Goal: Information Seeking & Learning: Compare options

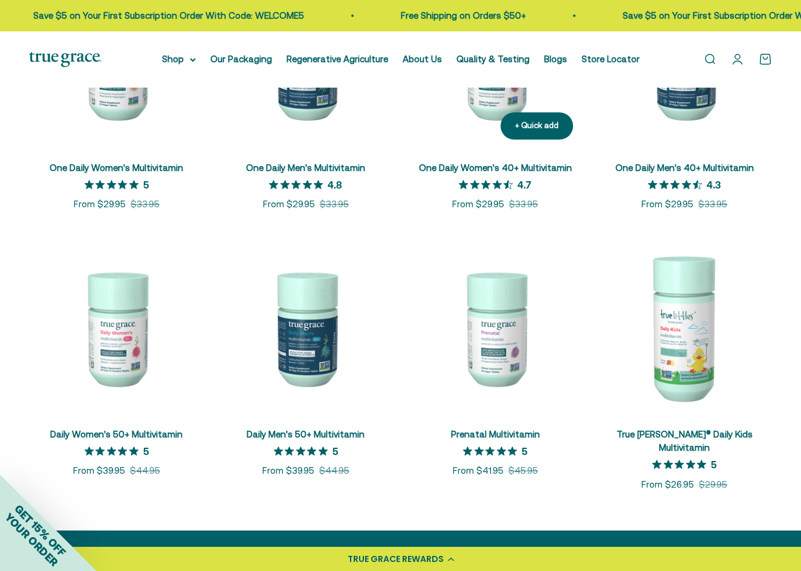
scroll to position [423, 0]
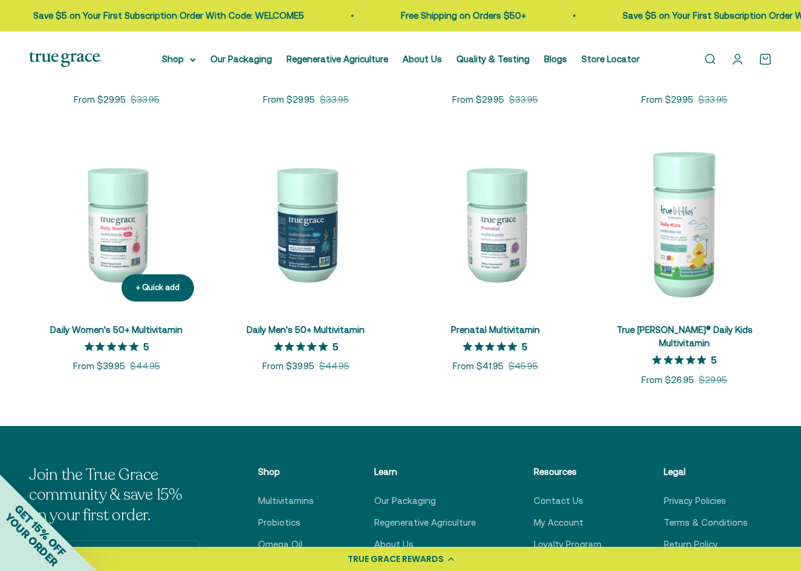
click at [105, 247] on img at bounding box center [116, 223] width 175 height 175
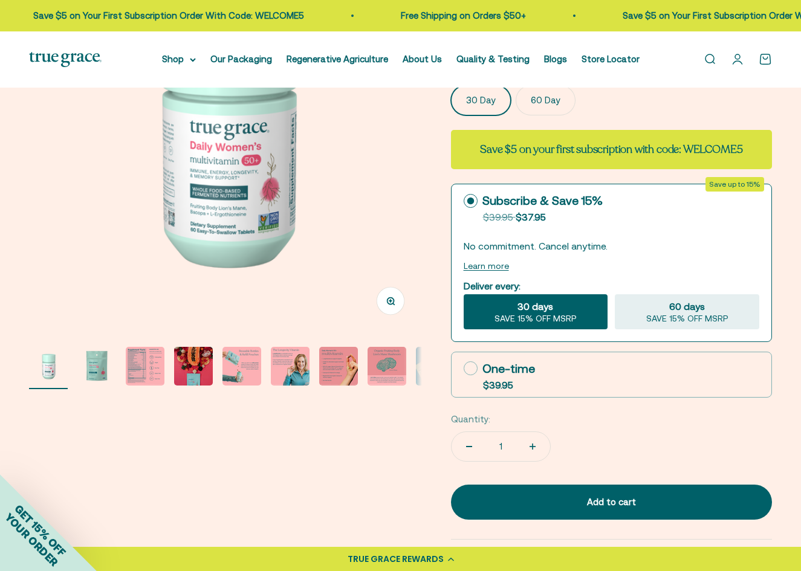
scroll to position [181, 0]
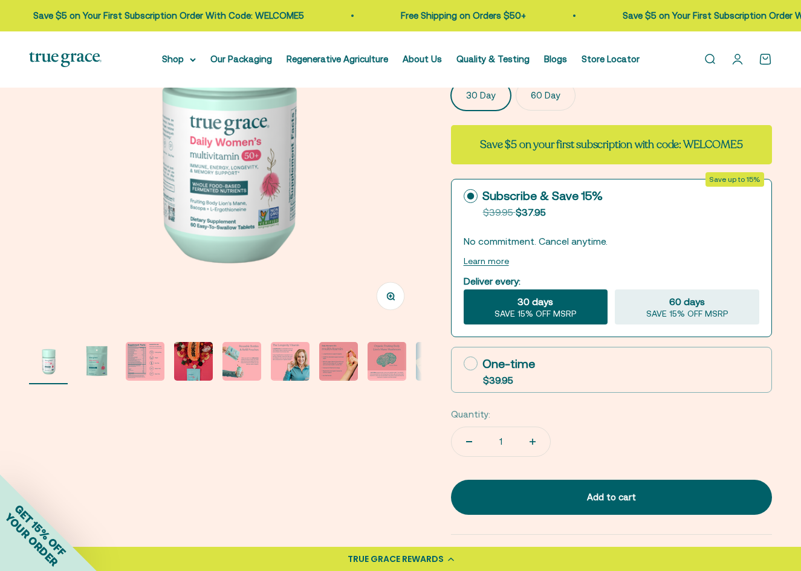
click at [140, 362] on img "Go to item 3" at bounding box center [145, 361] width 39 height 39
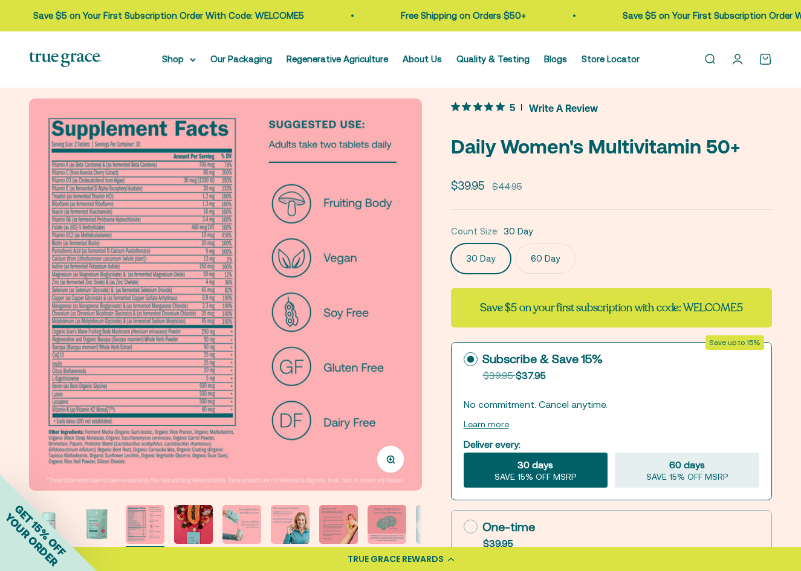
scroll to position [0, 0]
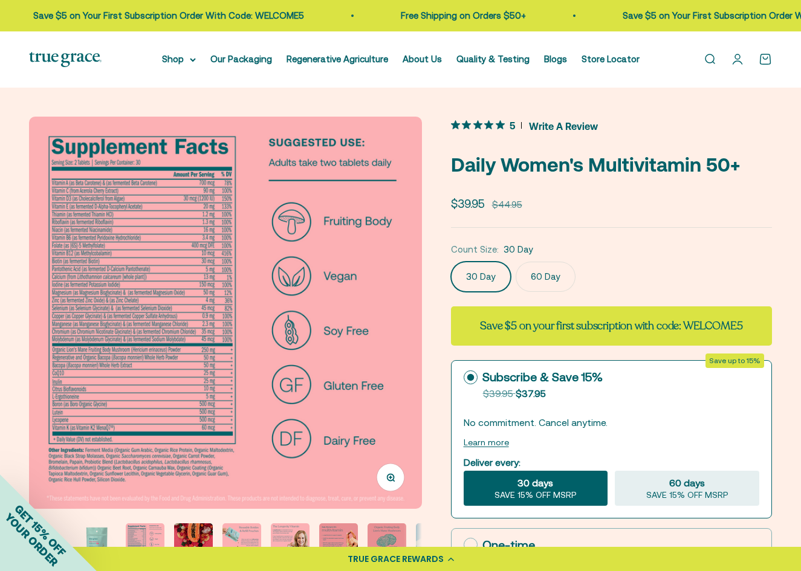
click at [135, 204] on img at bounding box center [225, 313] width 393 height 393
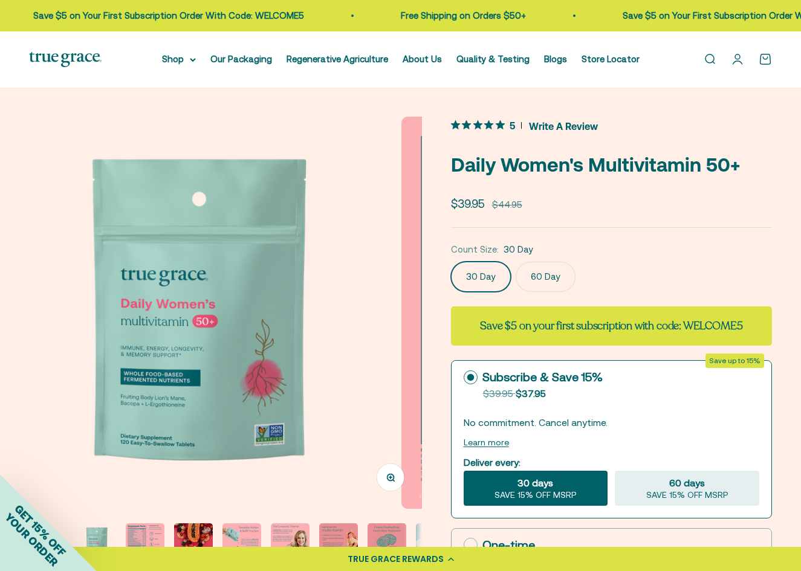
scroll to position [0, 400]
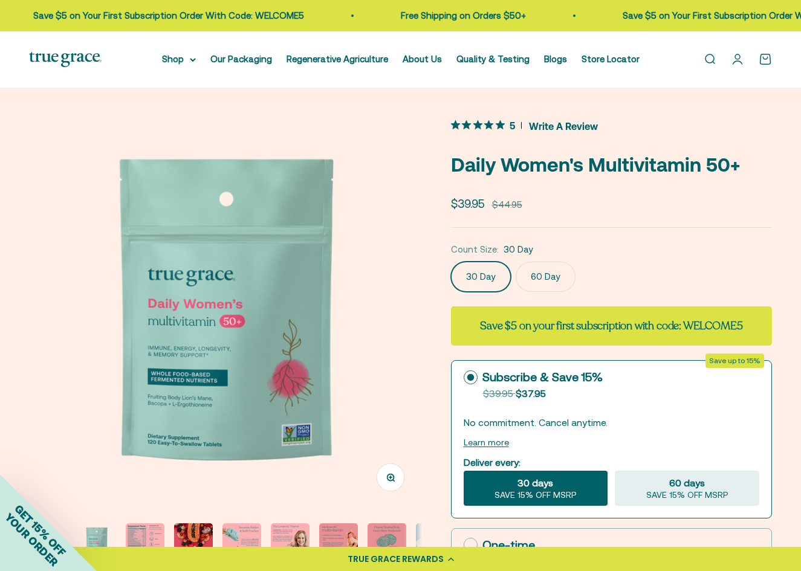
click at [418, 307] on img at bounding box center [225, 313] width 393 height 393
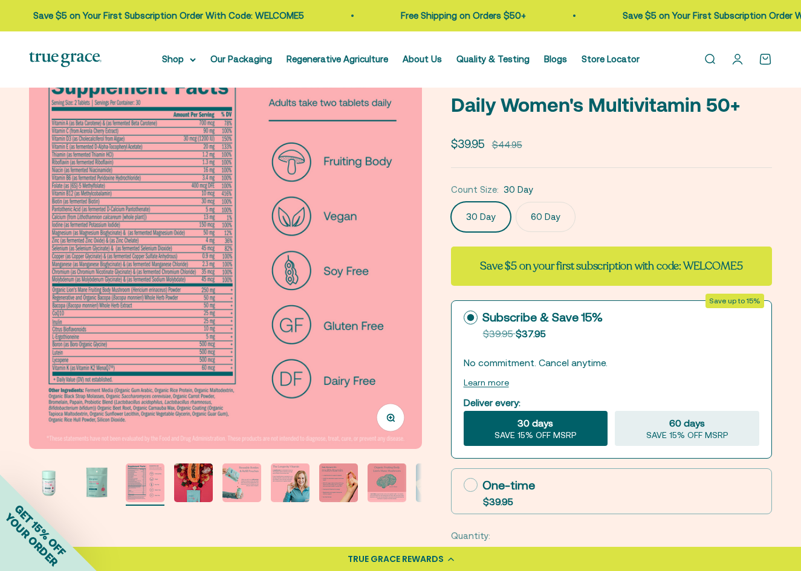
scroll to position [60, 0]
click at [394, 423] on button "Zoom" at bounding box center [390, 417] width 27 height 27
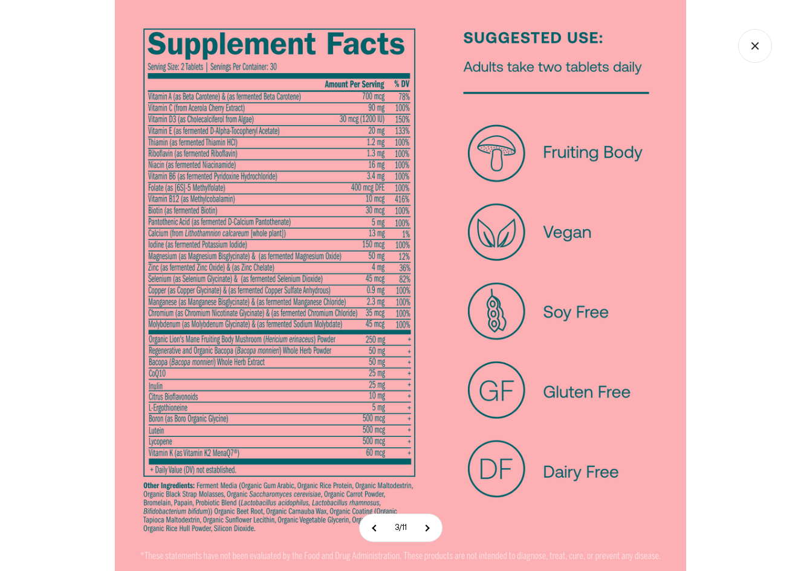
click at [750, 45] on icon "Close gallery" at bounding box center [755, 46] width 34 height 34
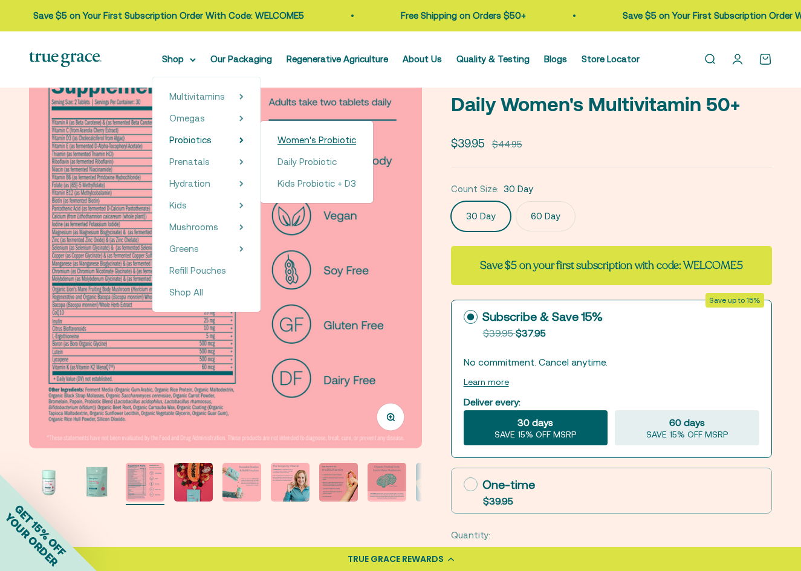
click at [301, 139] on span "Women's Probiotic" at bounding box center [317, 140] width 79 height 10
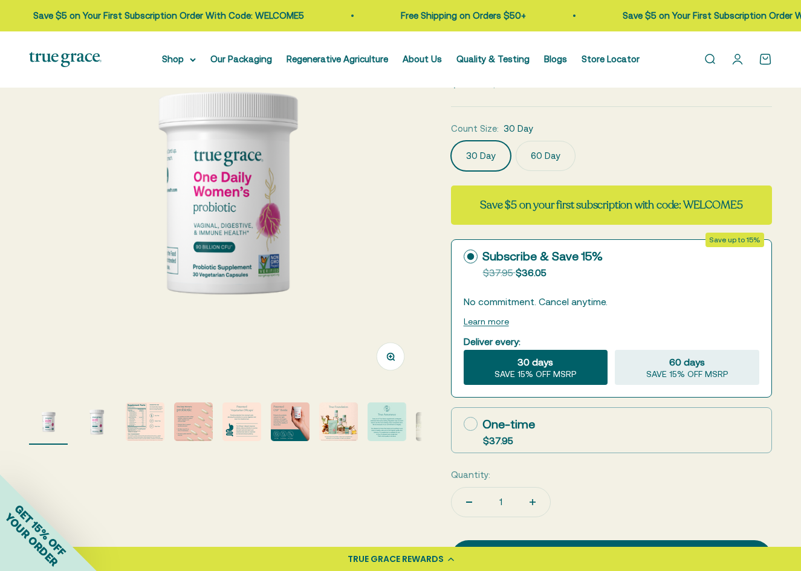
click at [184, 426] on img "Go to item 4" at bounding box center [193, 422] width 39 height 39
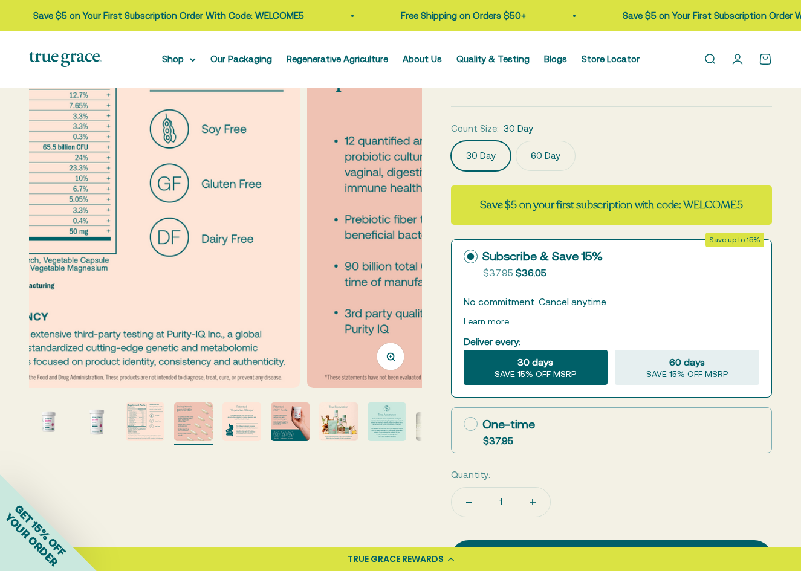
scroll to position [0, 1200]
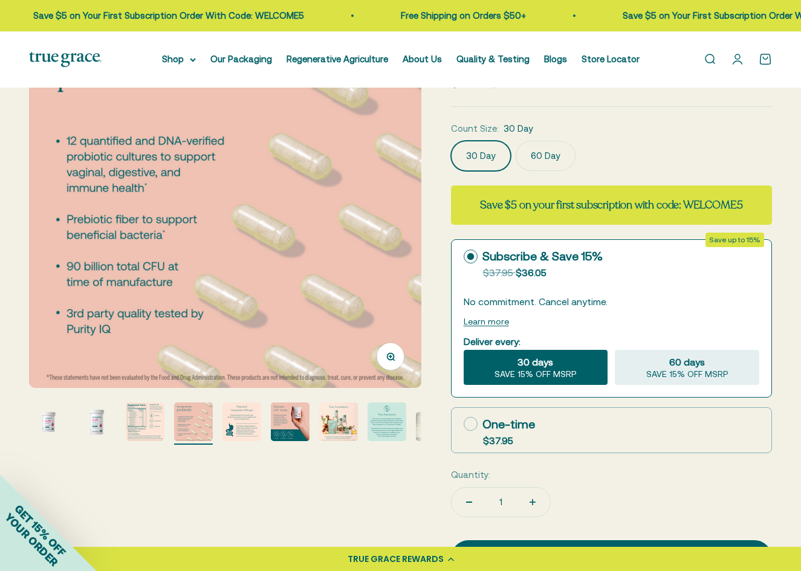
click at [149, 429] on img "Go to item 3" at bounding box center [145, 422] width 39 height 39
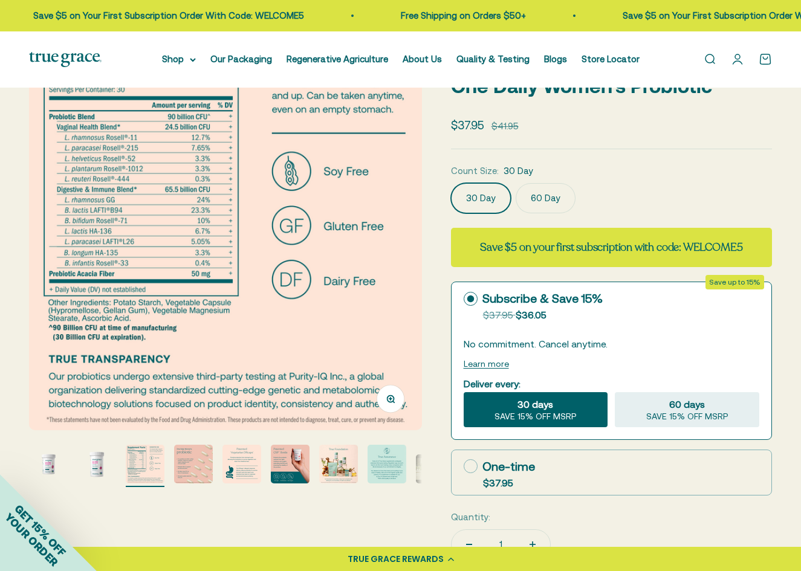
scroll to position [60, 0]
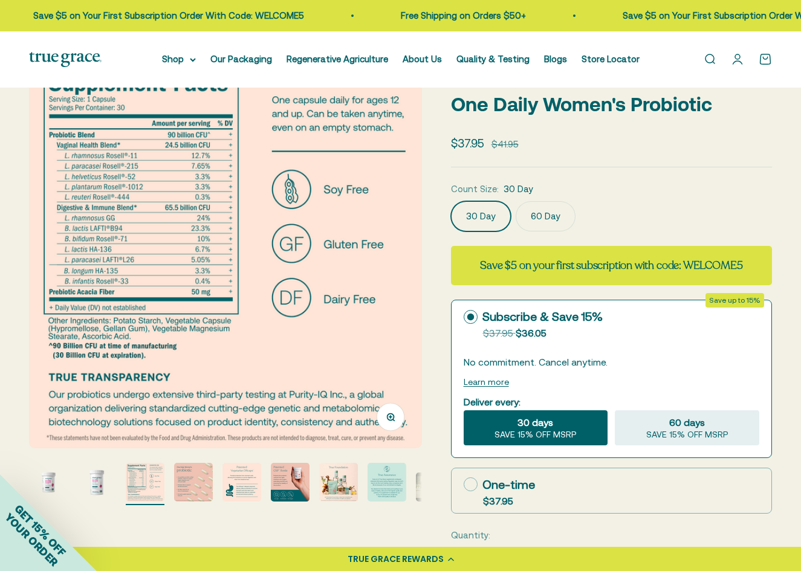
click at [391, 425] on button "Zoom" at bounding box center [390, 417] width 27 height 27
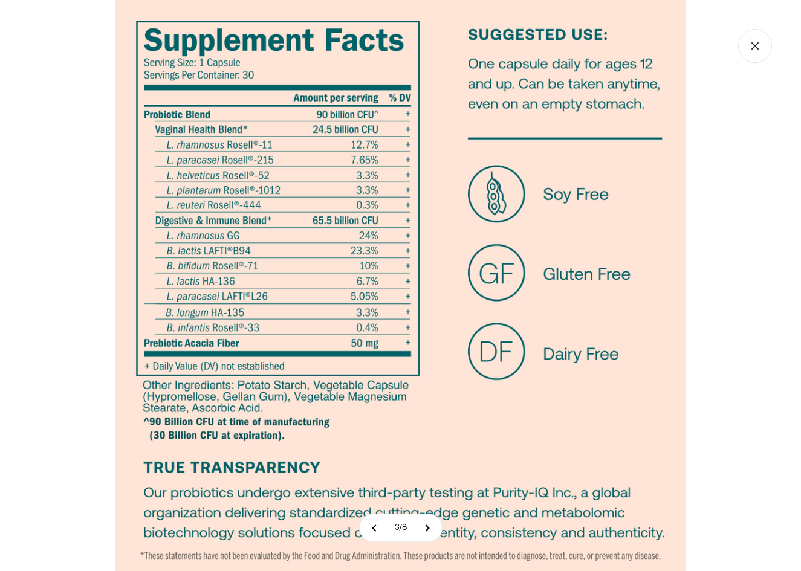
click at [751, 47] on icon "Close gallery" at bounding box center [755, 46] width 34 height 34
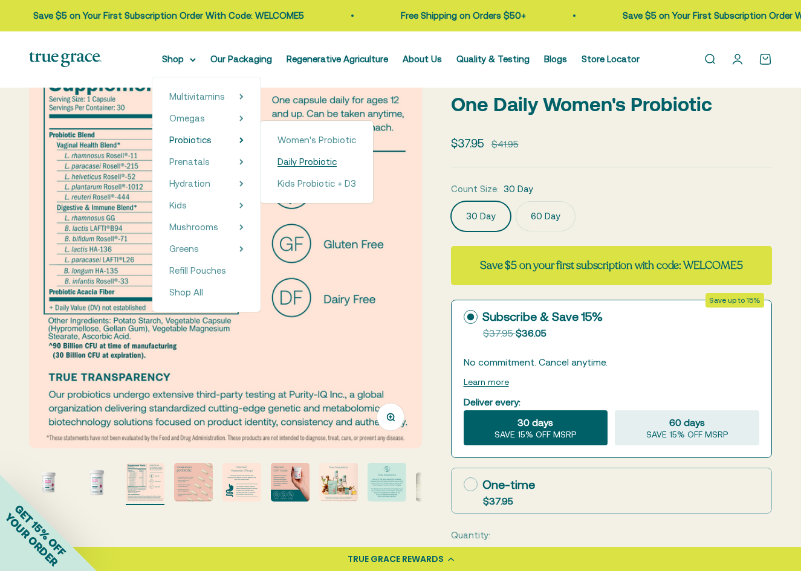
click at [316, 161] on span "Daily Probiotic" at bounding box center [307, 162] width 59 height 10
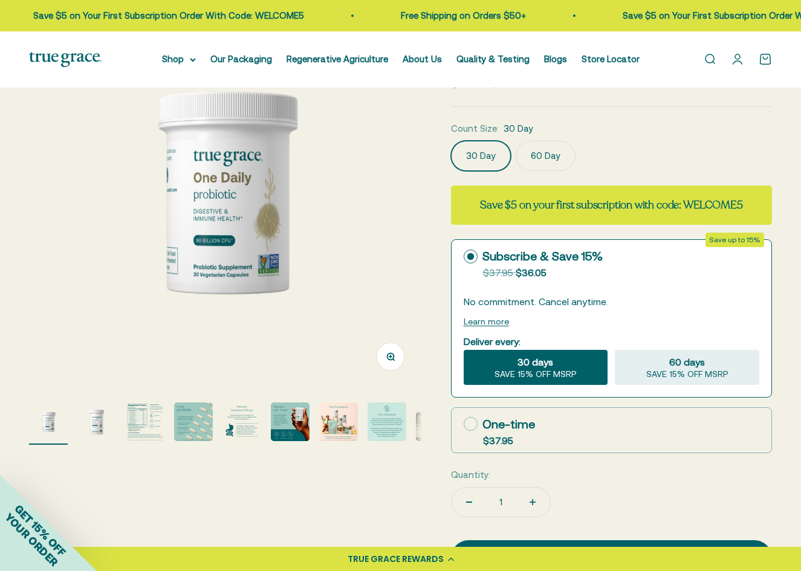
click at [132, 427] on img "Go to item 3" at bounding box center [145, 422] width 39 height 39
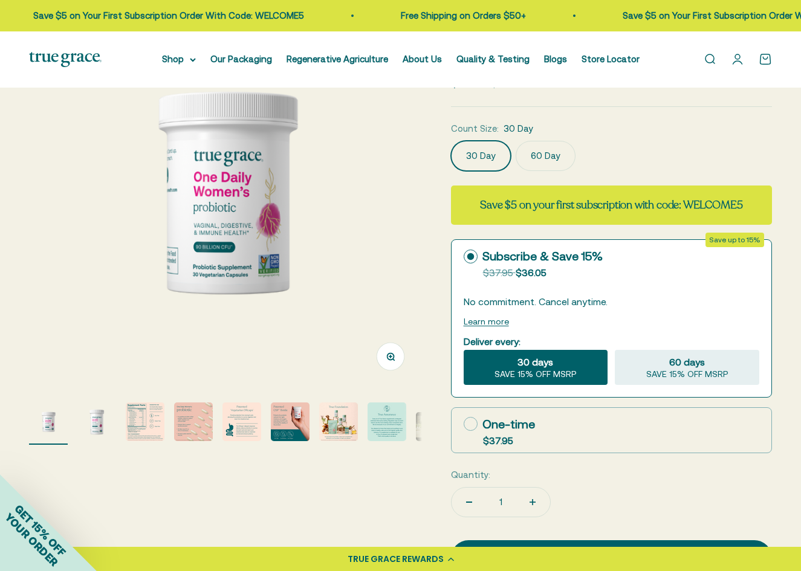
scroll to position [60, 0]
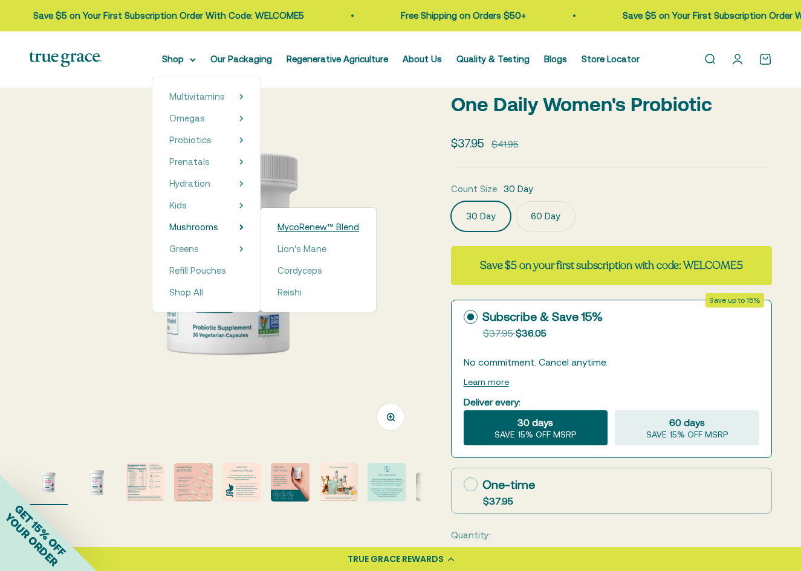
click at [308, 230] on span "MycoRenew™ Blend" at bounding box center [319, 227] width 82 height 10
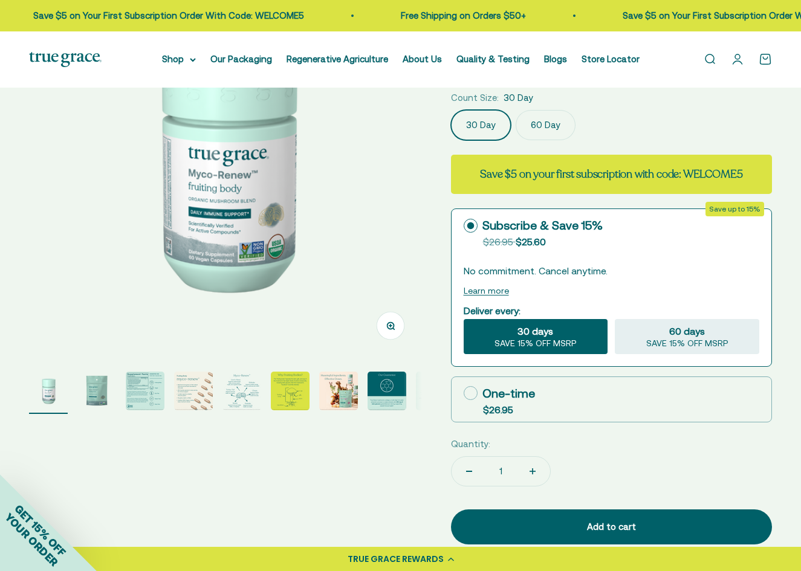
scroll to position [181, 0]
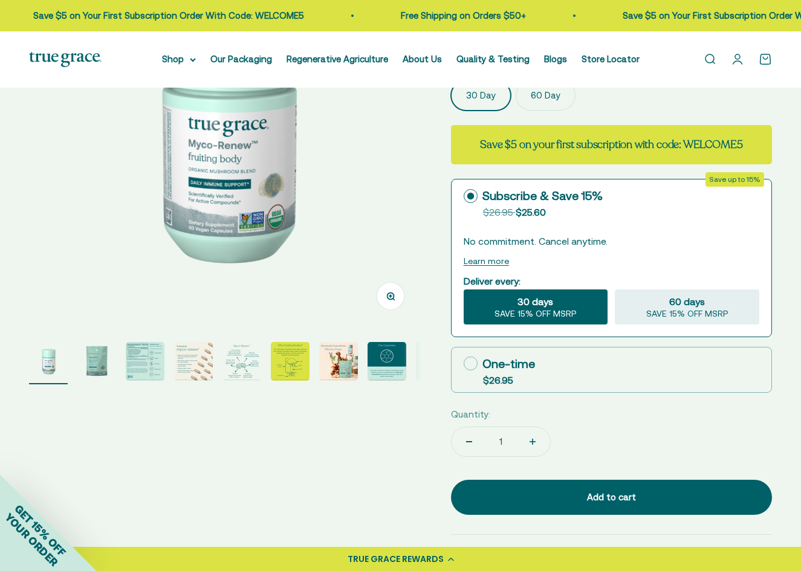
click at [137, 364] on img "Go to item 3" at bounding box center [145, 361] width 39 height 39
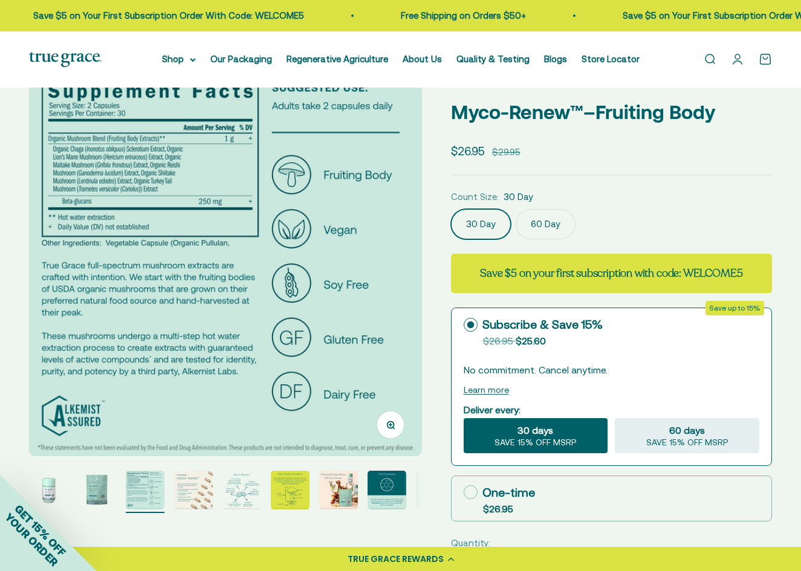
scroll to position [0, 0]
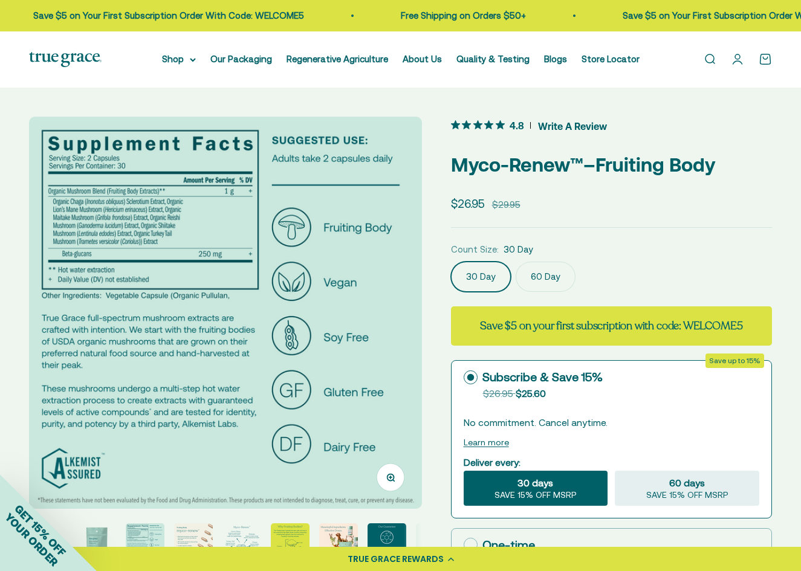
click at [391, 480] on icon "button" at bounding box center [390, 477] width 8 height 8
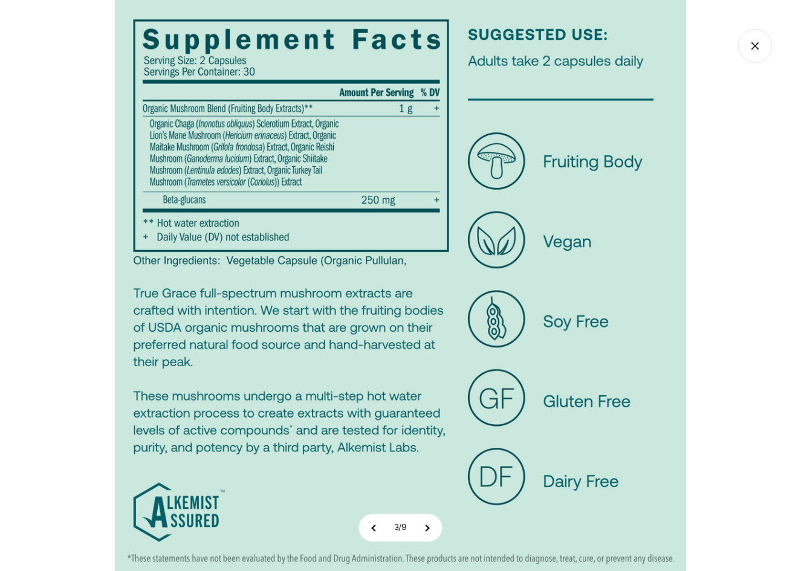
click at [758, 47] on icon "Close gallery" at bounding box center [755, 46] width 34 height 34
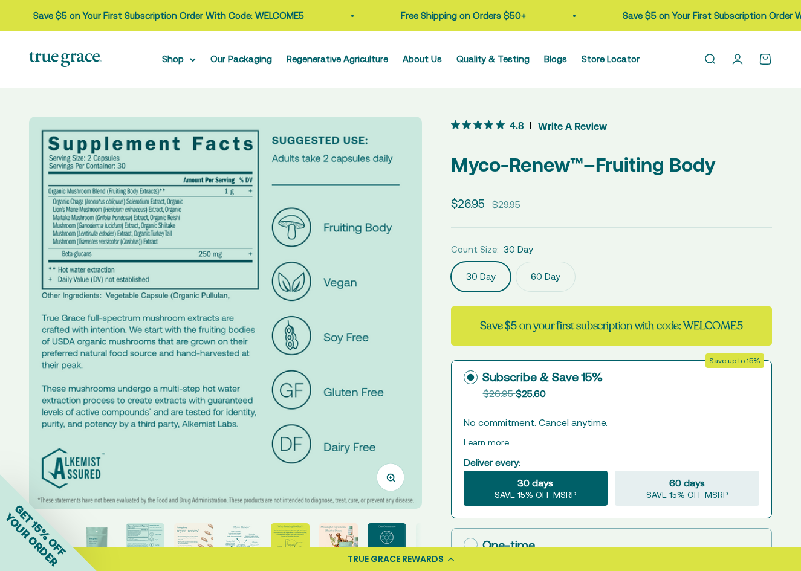
click at [119, 91] on div "Zoom Go to item 1 Go to item 2 Go to item 3 Go to item 4 Go to item 5 Go to ite…" at bounding box center [400, 552] width 801 height 928
